Goal: Transaction & Acquisition: Obtain resource

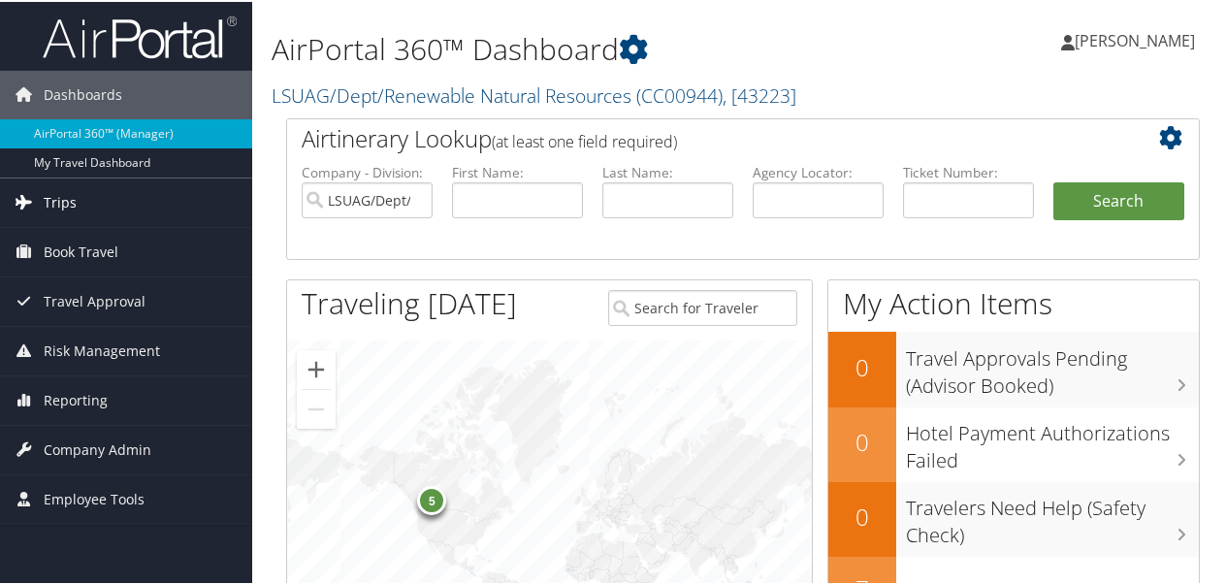
click at [82, 202] on link "Trips" at bounding box center [126, 201] width 252 height 49
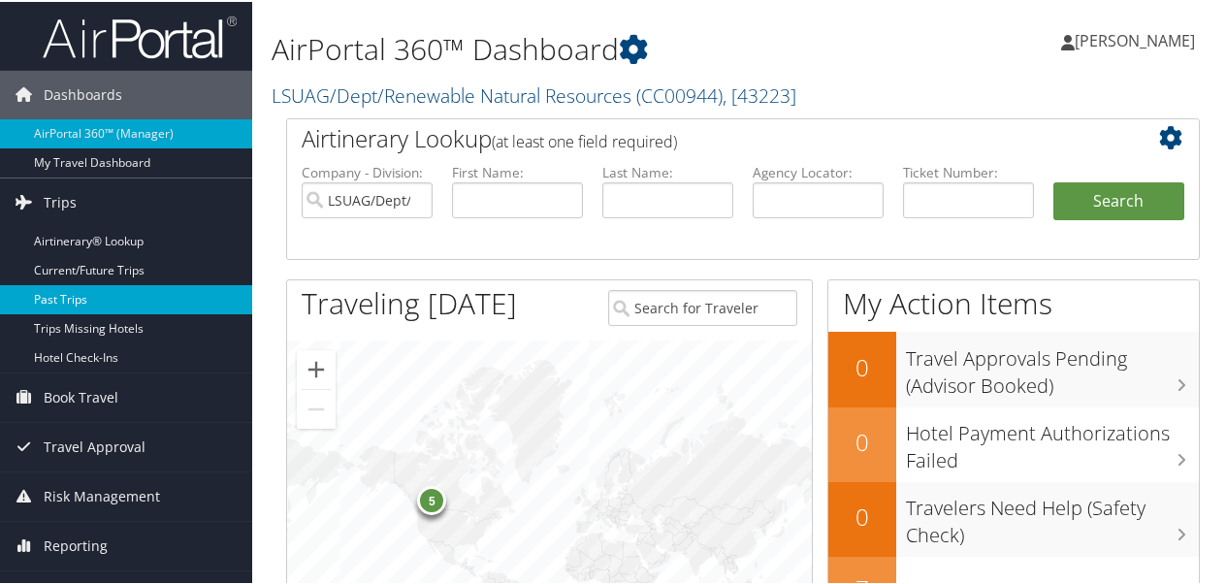
click at [87, 299] on link "Past Trips" at bounding box center [126, 297] width 252 height 29
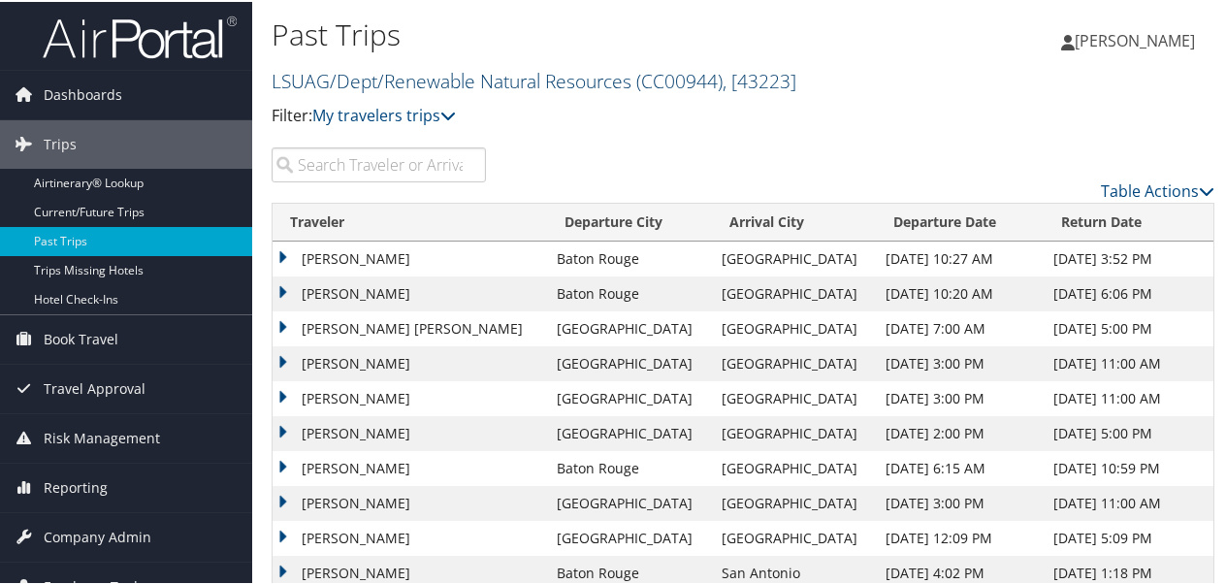
click at [409, 71] on link "LSUAG/Dept/Renewable Natural Resources ( CC00944 ) , [ 43223 ]" at bounding box center [534, 79] width 525 height 26
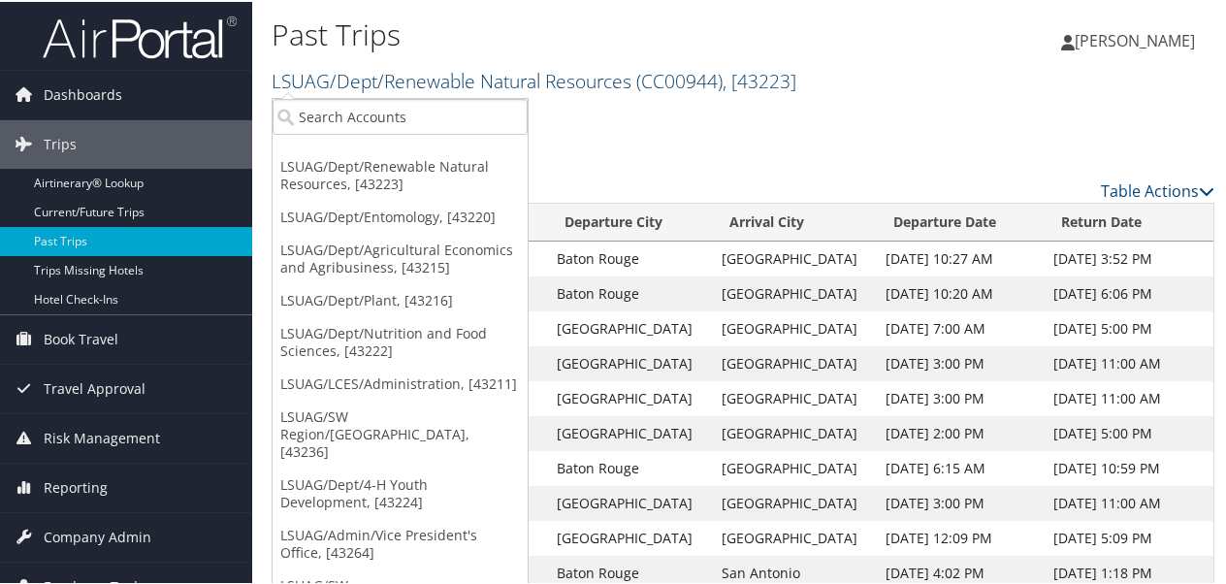
scroll to position [16, 0]
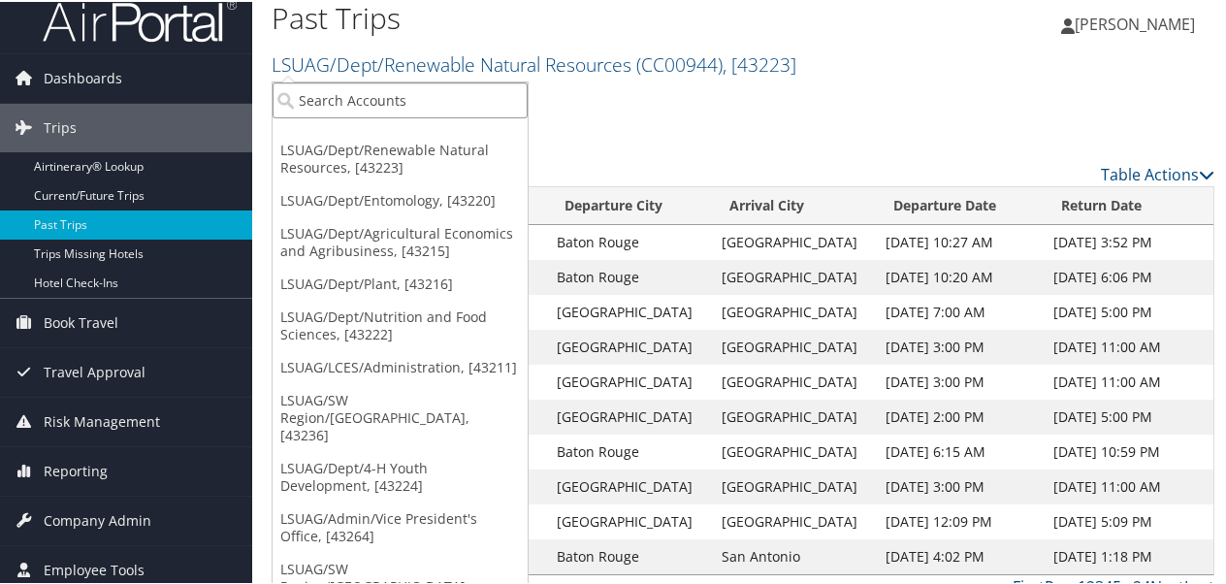
click at [406, 91] on input "search" at bounding box center [400, 99] width 255 height 36
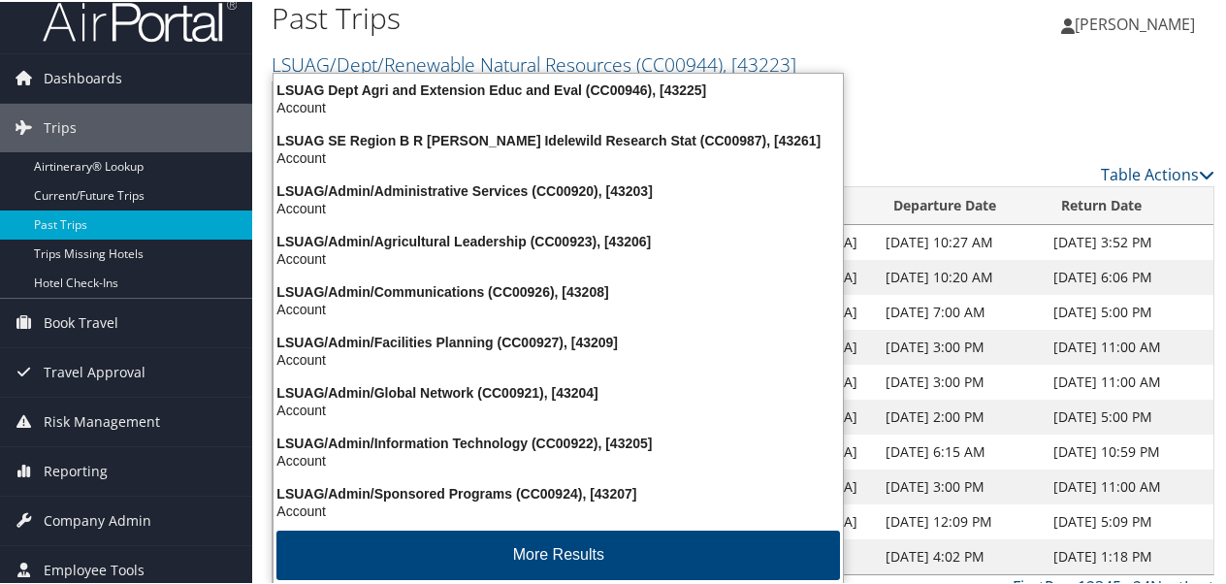
type input "cc00963"
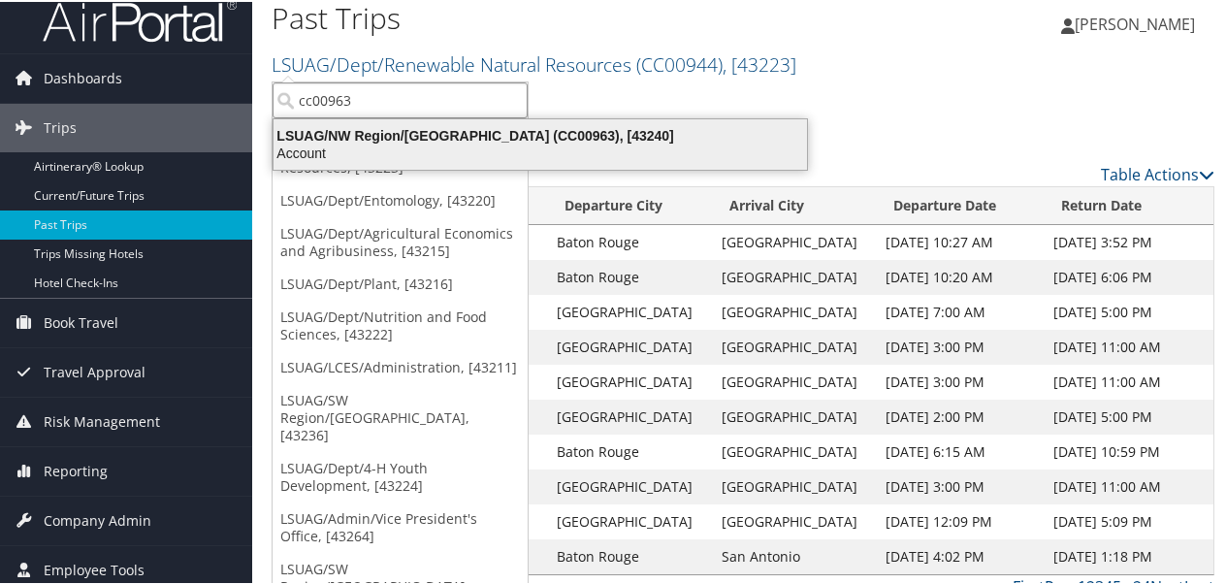
click at [490, 149] on div "Account" at bounding box center [540, 151] width 557 height 17
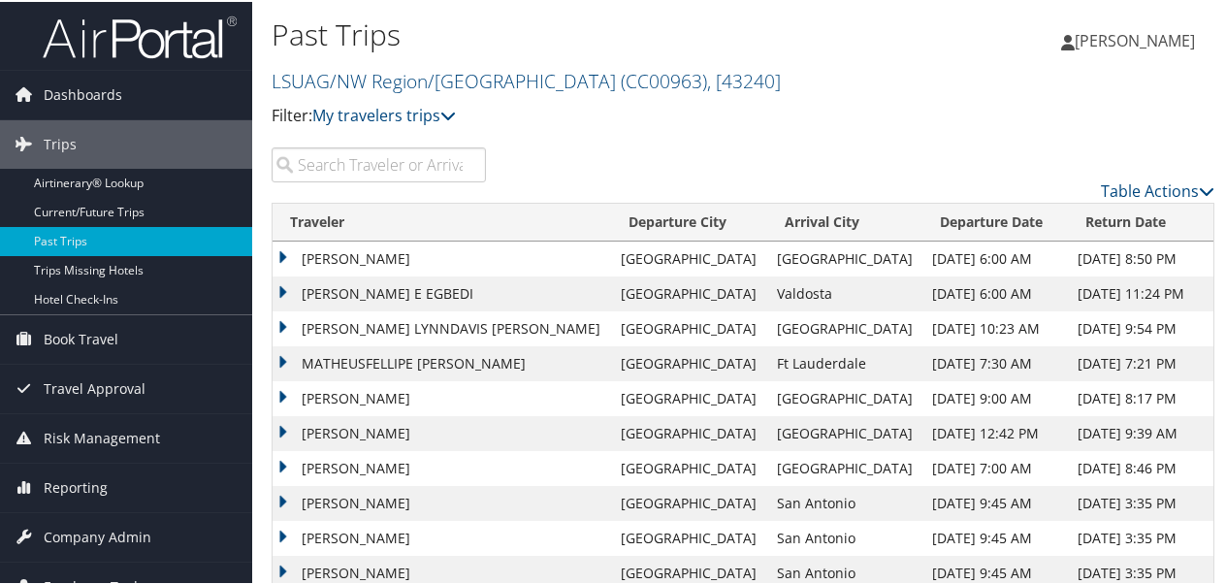
click at [371, 287] on td "PETERS E EGBEDI" at bounding box center [442, 292] width 339 height 35
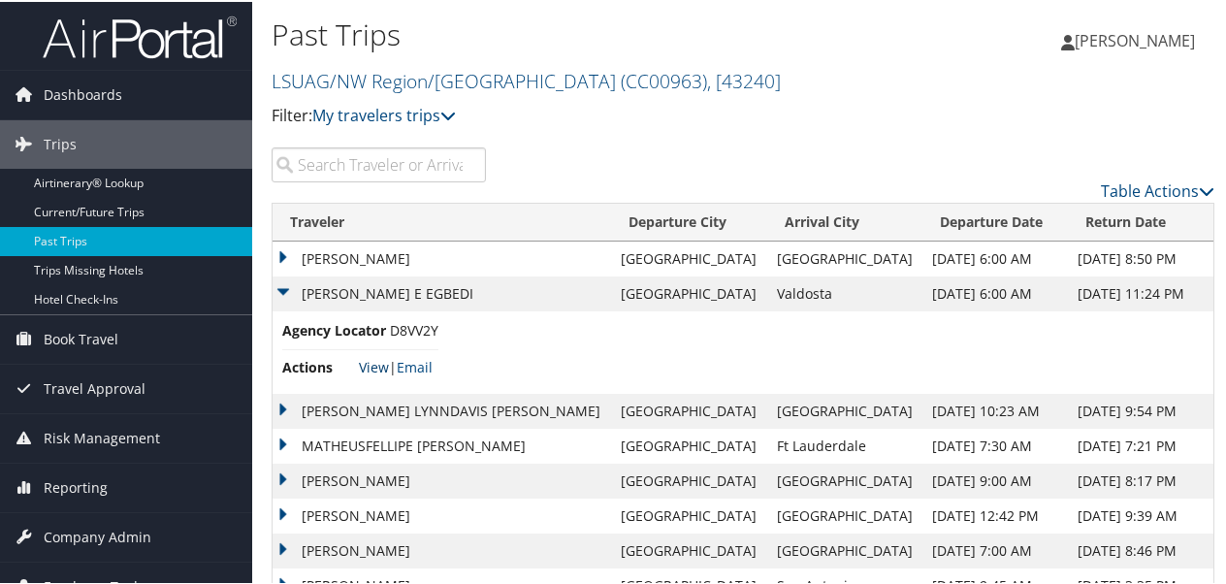
click at [375, 363] on link "View" at bounding box center [374, 365] width 30 height 18
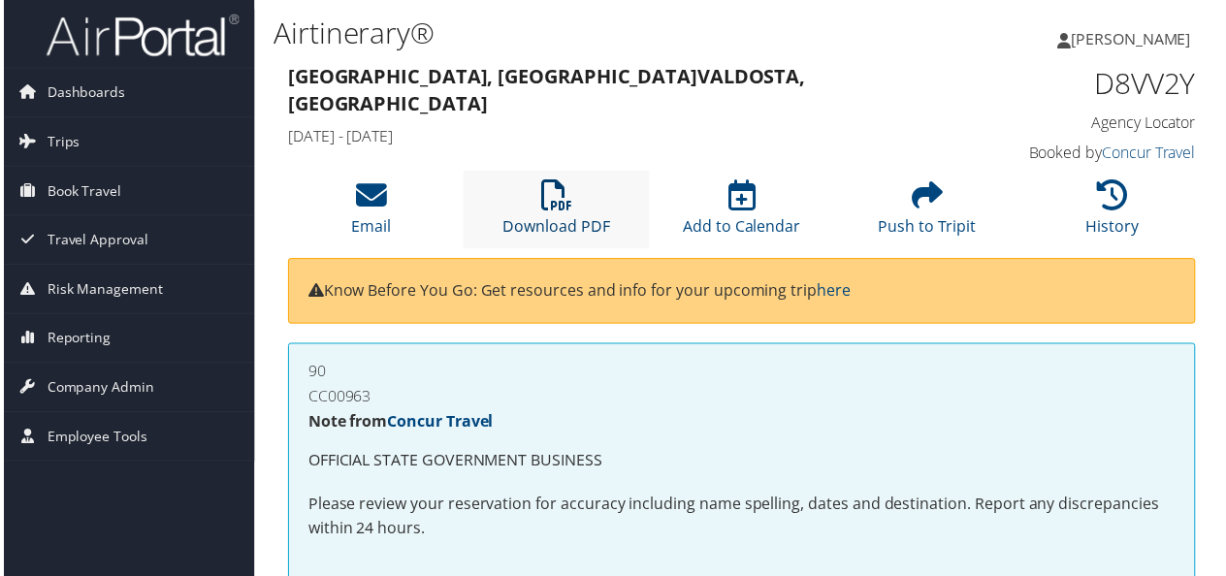
click at [562, 207] on icon at bounding box center [556, 196] width 31 height 31
